Goal: Information Seeking & Learning: Find specific fact

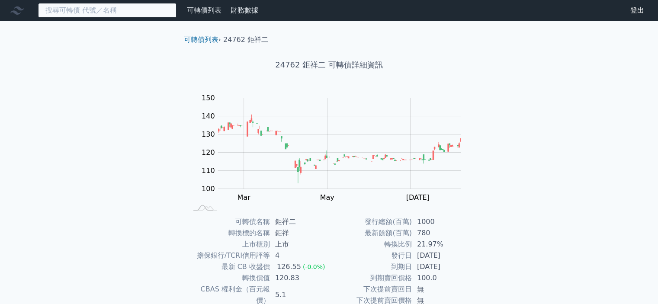
click at [91, 10] on input at bounding box center [107, 10] width 138 height 15
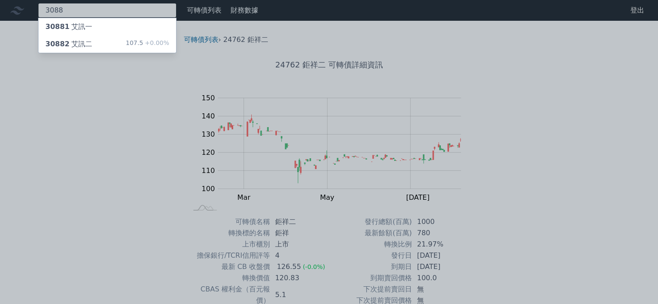
type input "3088"
click at [86, 46] on div "30882 艾訊二" at bounding box center [68, 44] width 47 height 10
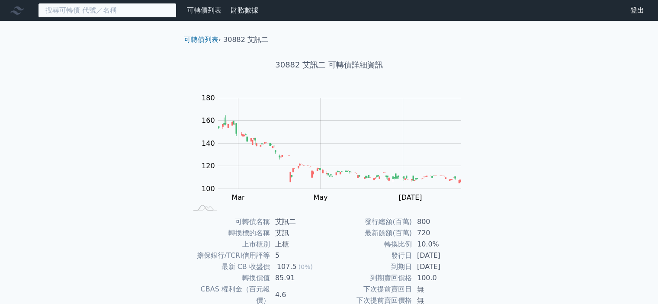
click at [102, 6] on input at bounding box center [107, 10] width 138 height 15
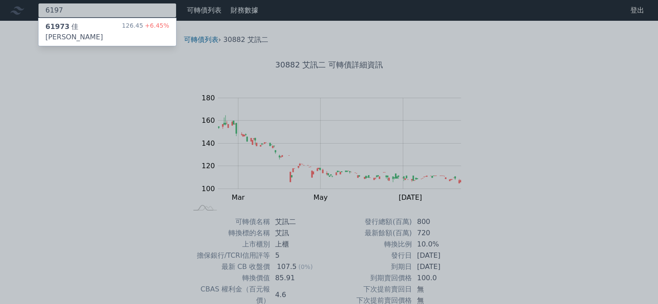
type input "6197"
click at [95, 24] on div "61973 佳[PERSON_NAME]" at bounding box center [83, 32] width 77 height 21
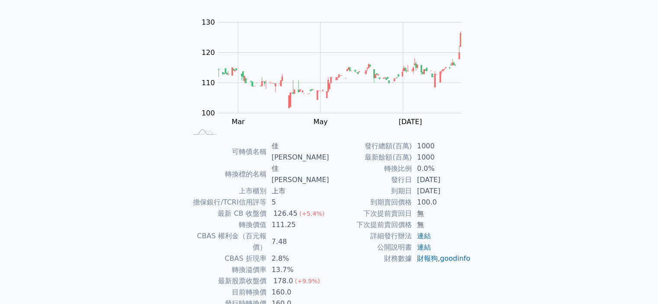
scroll to position [87, 0]
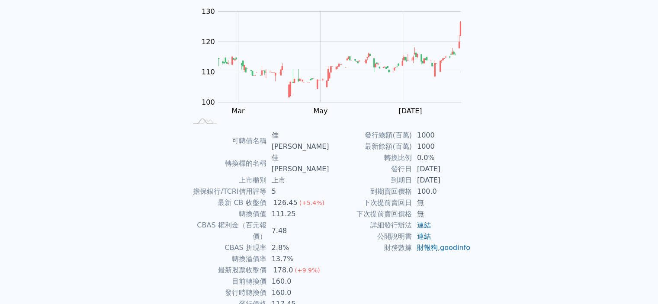
click at [7, 109] on div "可轉債列表 財務數據 可轉債列表 財務數據 登出 登出 可轉債列表 › 61973 佳必[PERSON_NAME] 61973 佳[PERSON_NAME] …" at bounding box center [329, 130] width 658 height 434
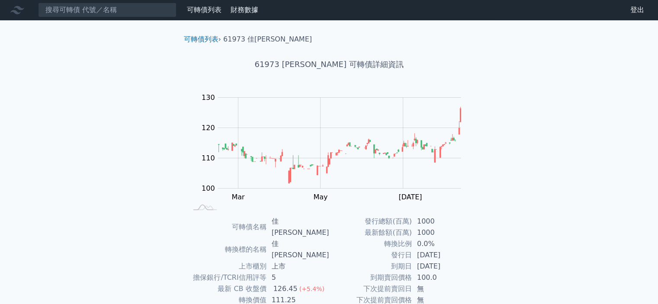
scroll to position [0, 0]
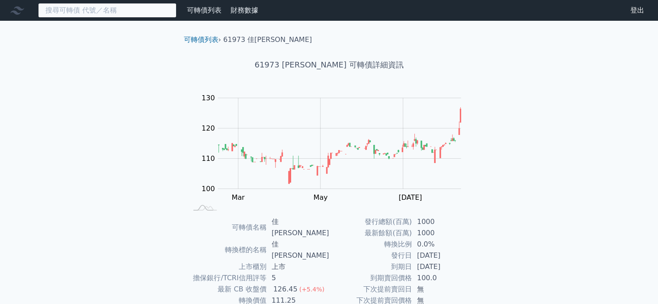
click at [90, 9] on input at bounding box center [107, 10] width 138 height 15
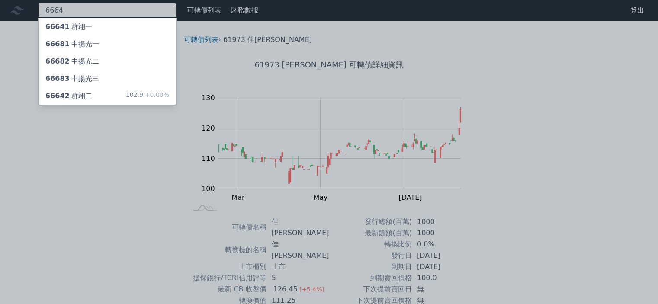
type input "6664"
click at [87, 94] on div "66642 群翊二" at bounding box center [68, 96] width 47 height 10
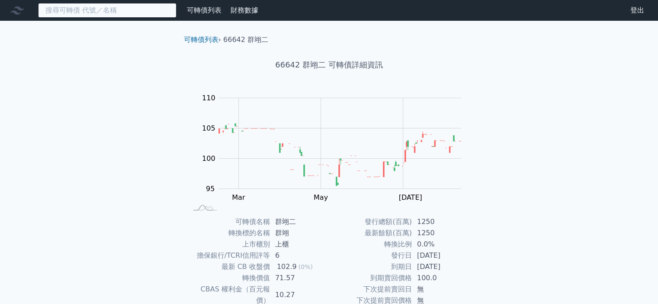
click at [104, 6] on input at bounding box center [107, 10] width 138 height 15
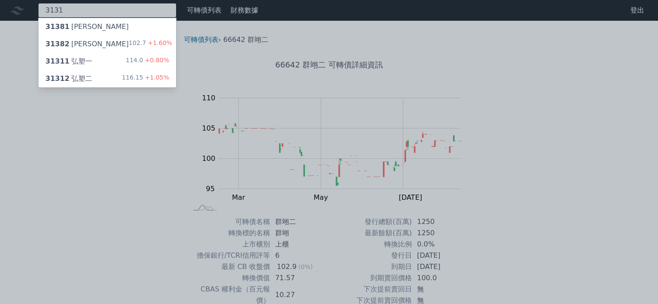
type input "3131"
click at [88, 75] on div "31312 弘塑二 116.15 +1.05%" at bounding box center [108, 78] width 138 height 17
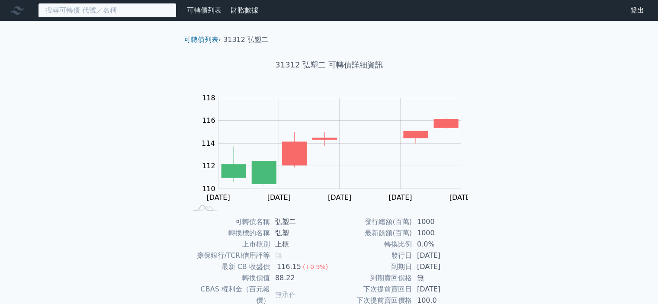
click at [85, 10] on input at bounding box center [107, 10] width 138 height 15
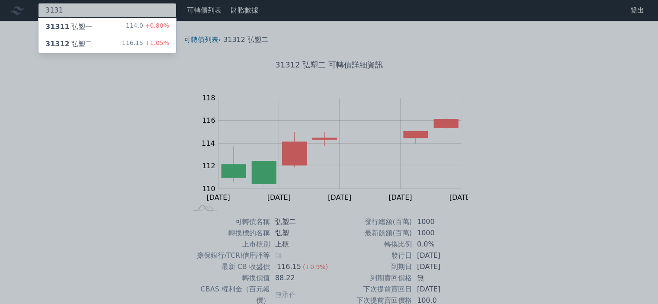
type input "3131"
click at [88, 26] on div "31311 弘塑一" at bounding box center [68, 27] width 47 height 10
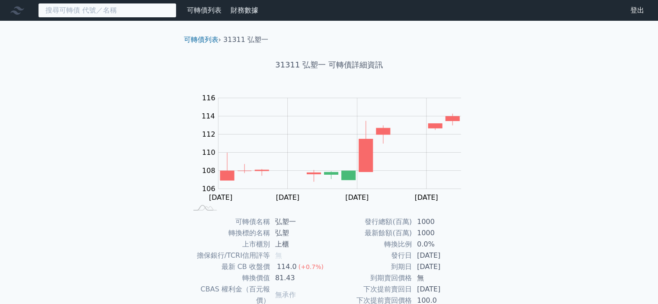
click at [100, 11] on input at bounding box center [107, 10] width 138 height 15
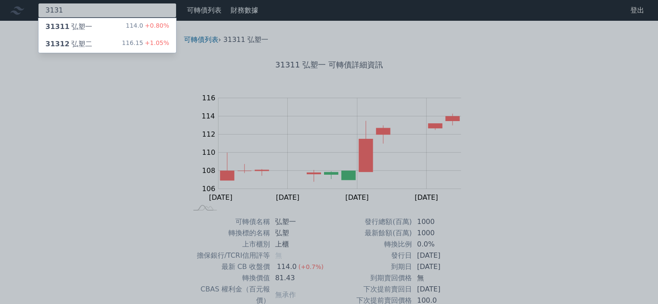
type input "3131"
click at [92, 43] on div "31312 弘塑二 116.15 +1.05%" at bounding box center [108, 43] width 138 height 17
